Goal: Information Seeking & Learning: Stay updated

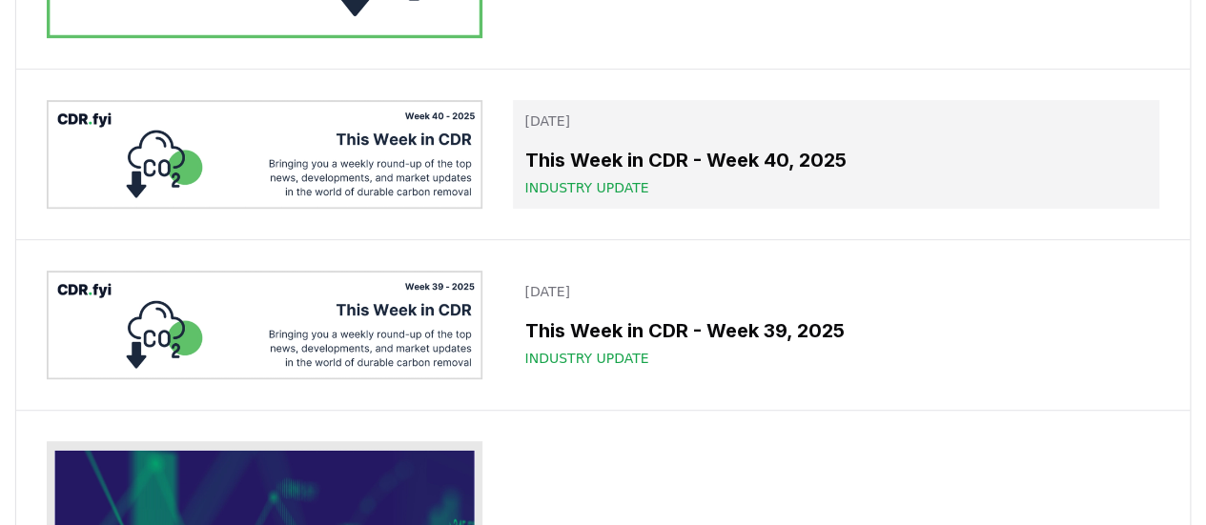
scroll to position [381, 0]
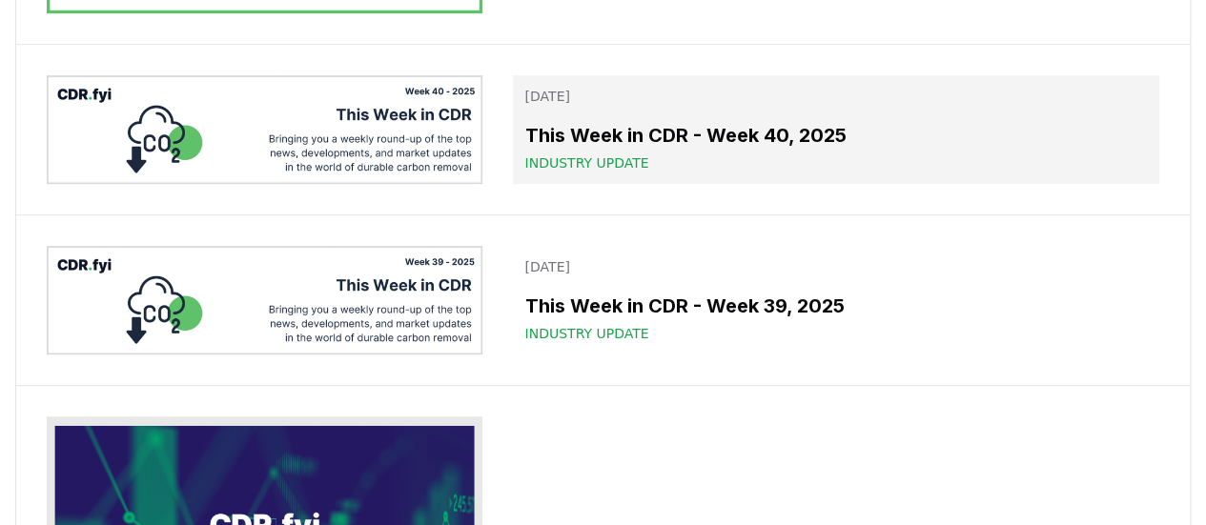
click at [807, 131] on h3 "This Week in CDR - Week 40, 2025" at bounding box center [835, 135] width 623 height 29
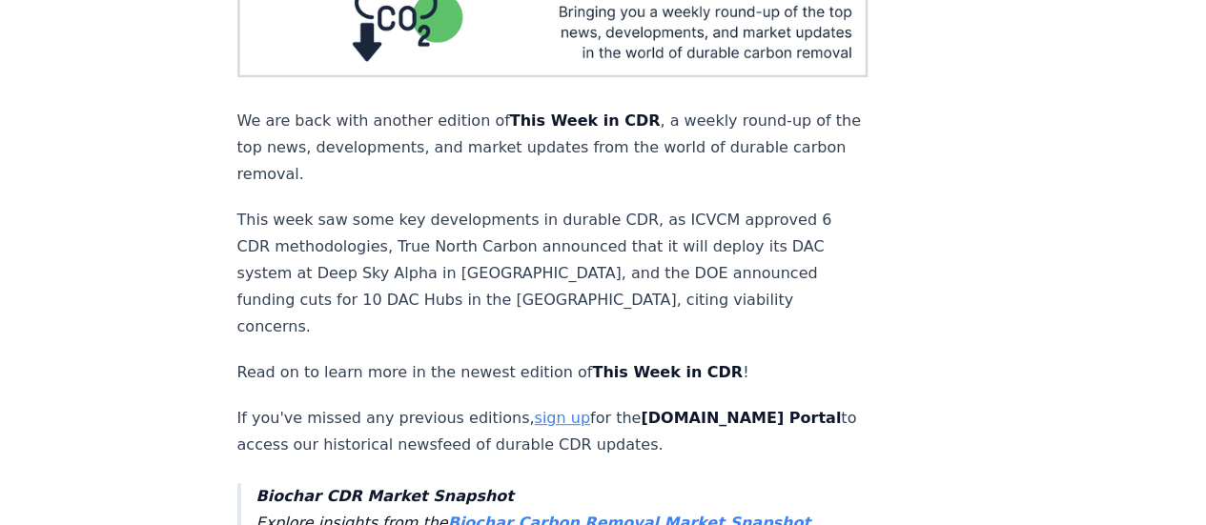
scroll to position [762, 0]
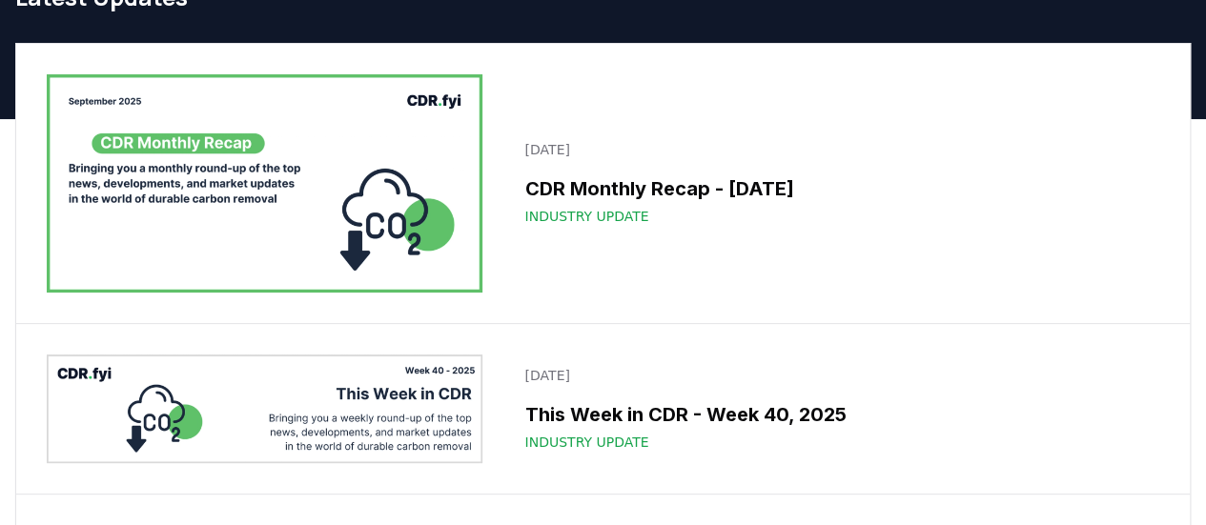
scroll to position [95, 0]
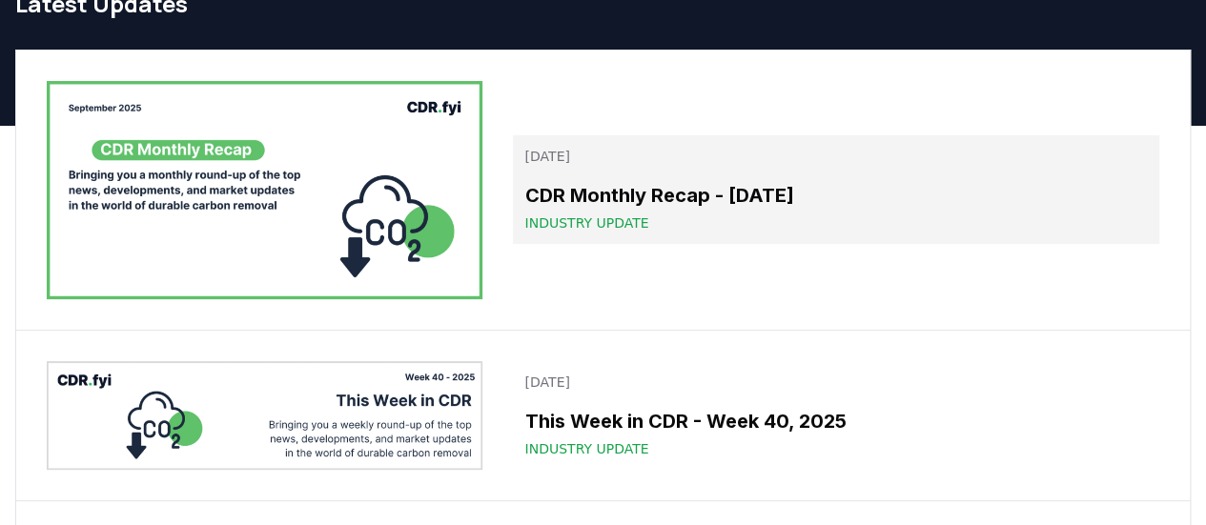
click at [775, 203] on h3 "CDR Monthly Recap - [DATE]" at bounding box center [835, 195] width 623 height 29
